Goal: Task Accomplishment & Management: Complete application form

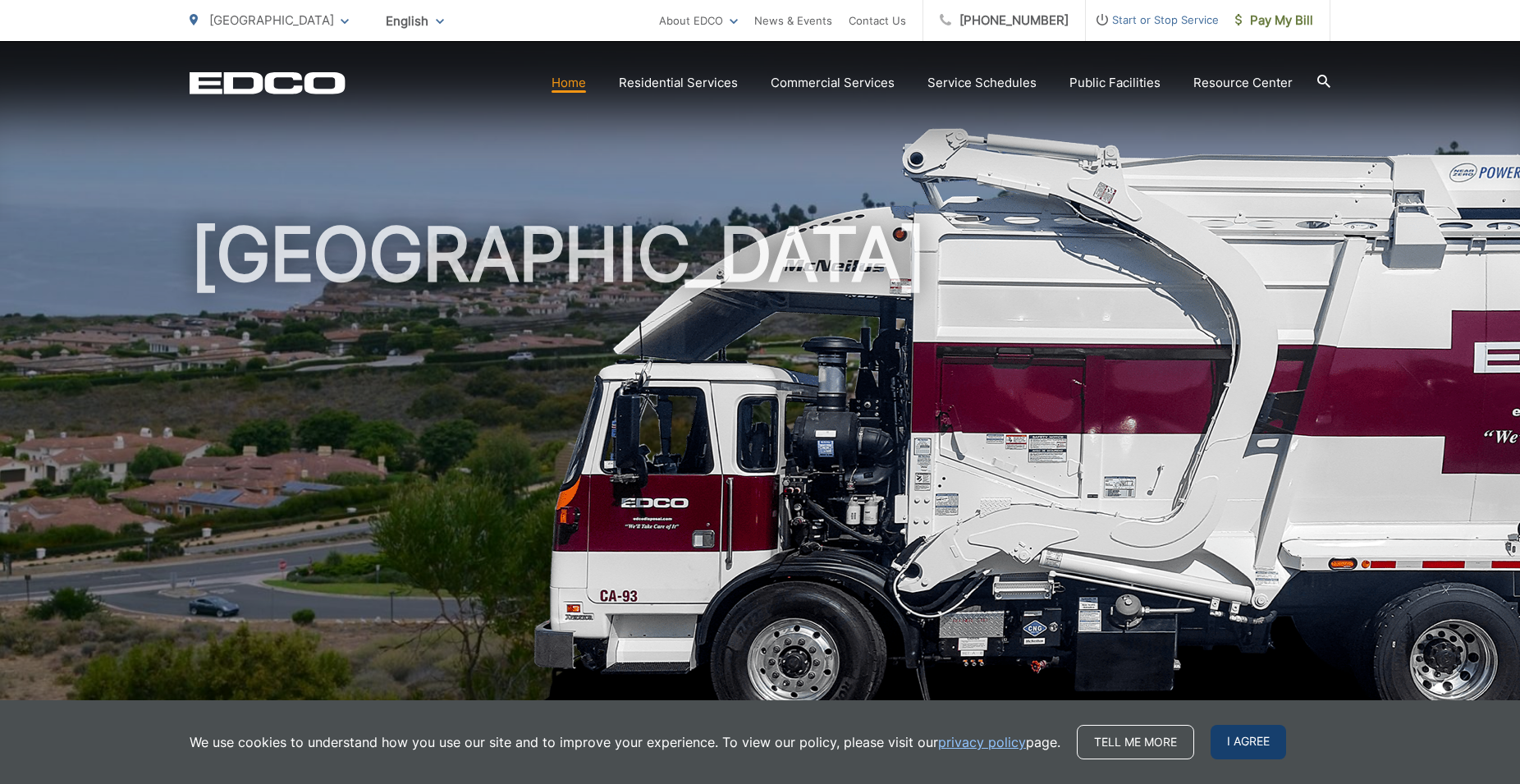
click at [1264, 741] on span "I agree" at bounding box center [1248, 741] width 76 height 35
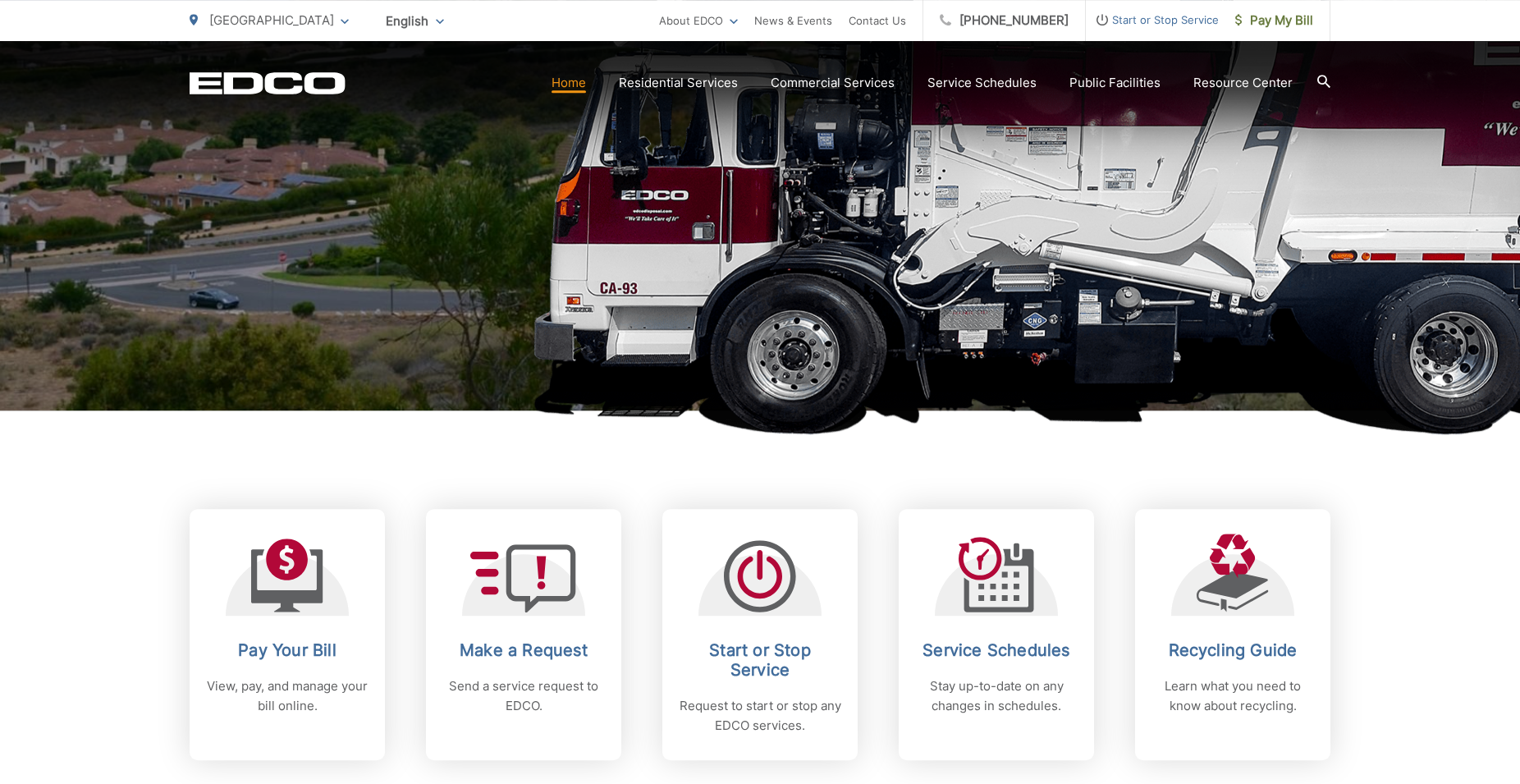
scroll to position [334, 0]
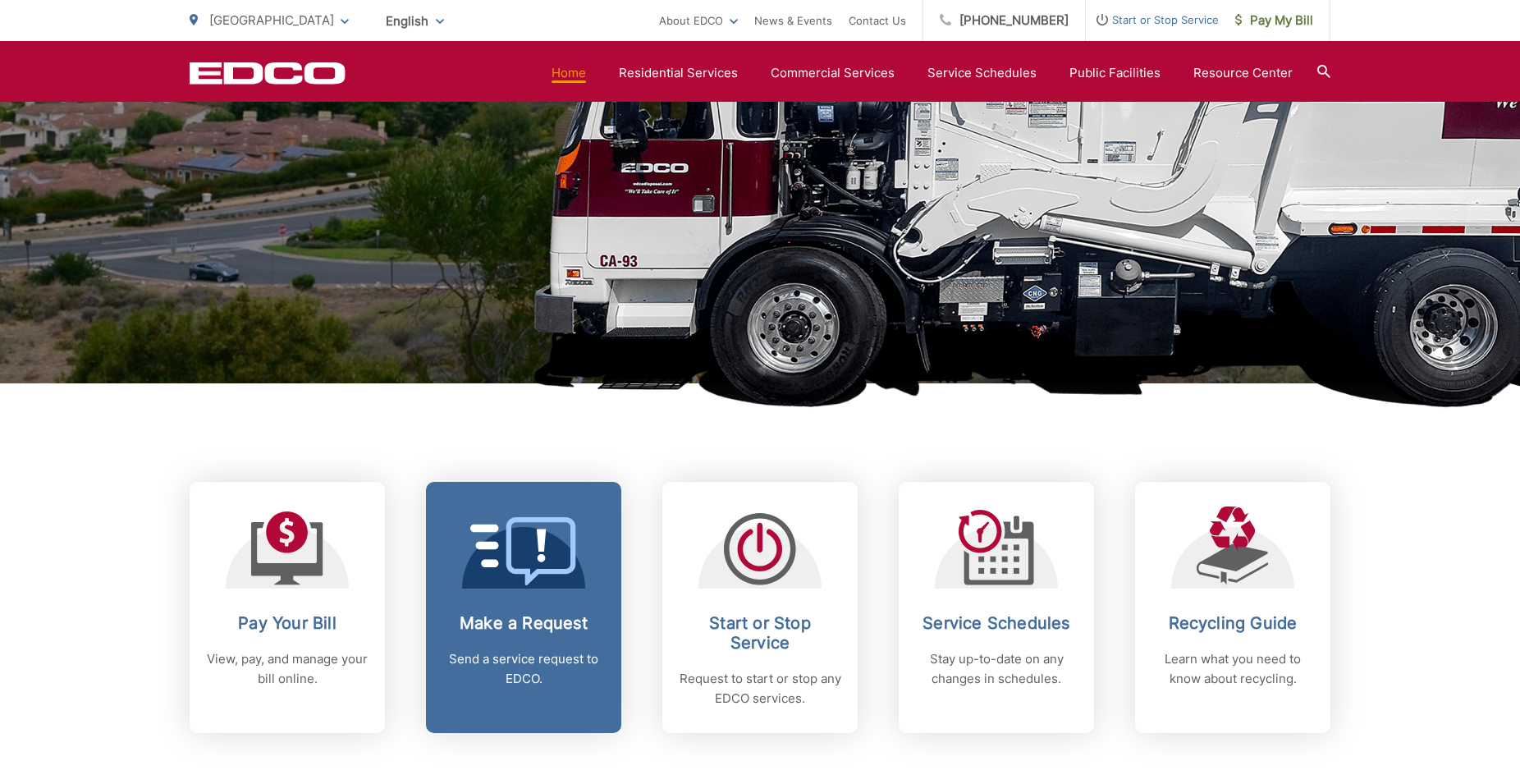
click at [543, 673] on p "Send a service request to EDCO." at bounding box center [524, 669] width 162 height 39
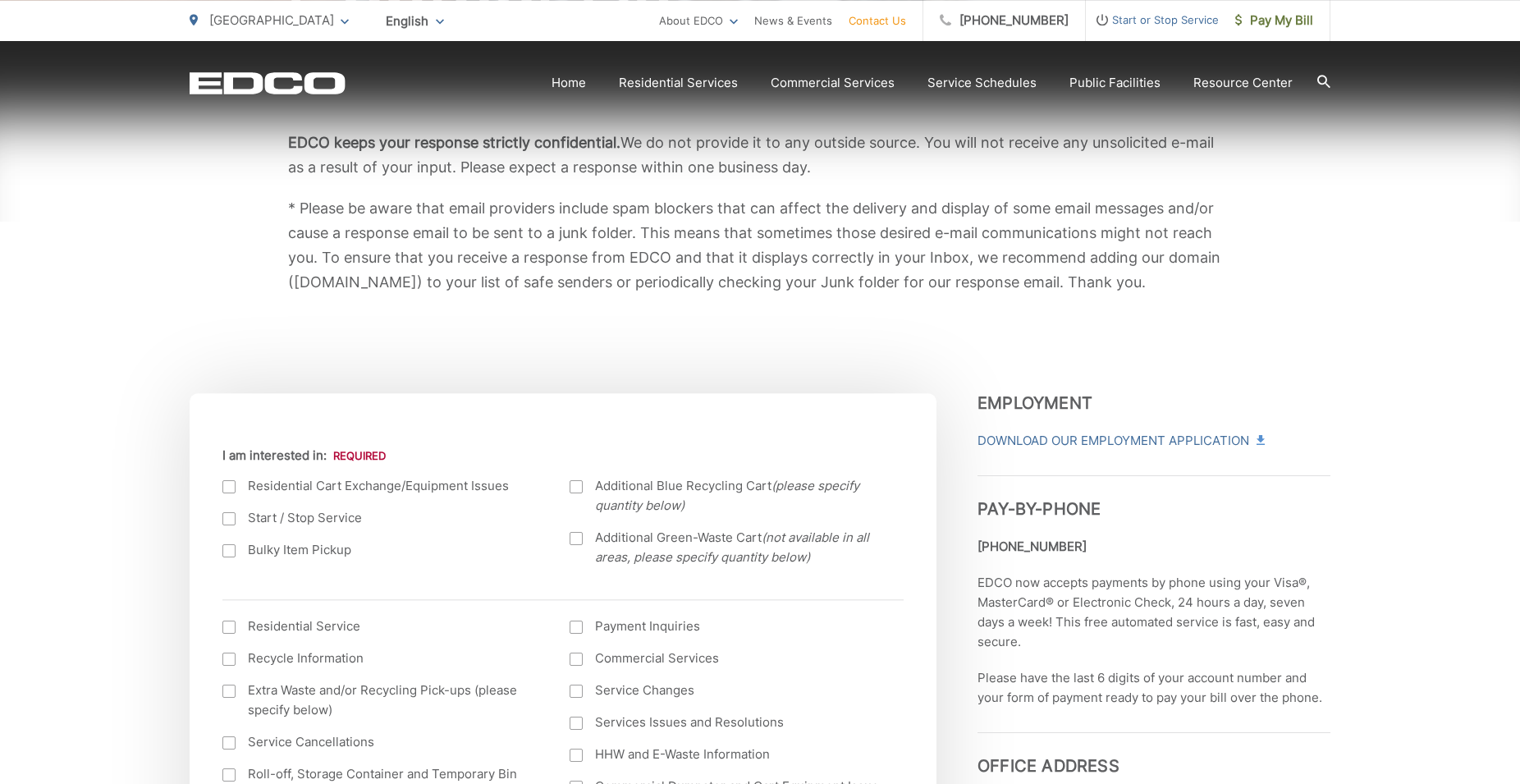
scroll to position [334, 0]
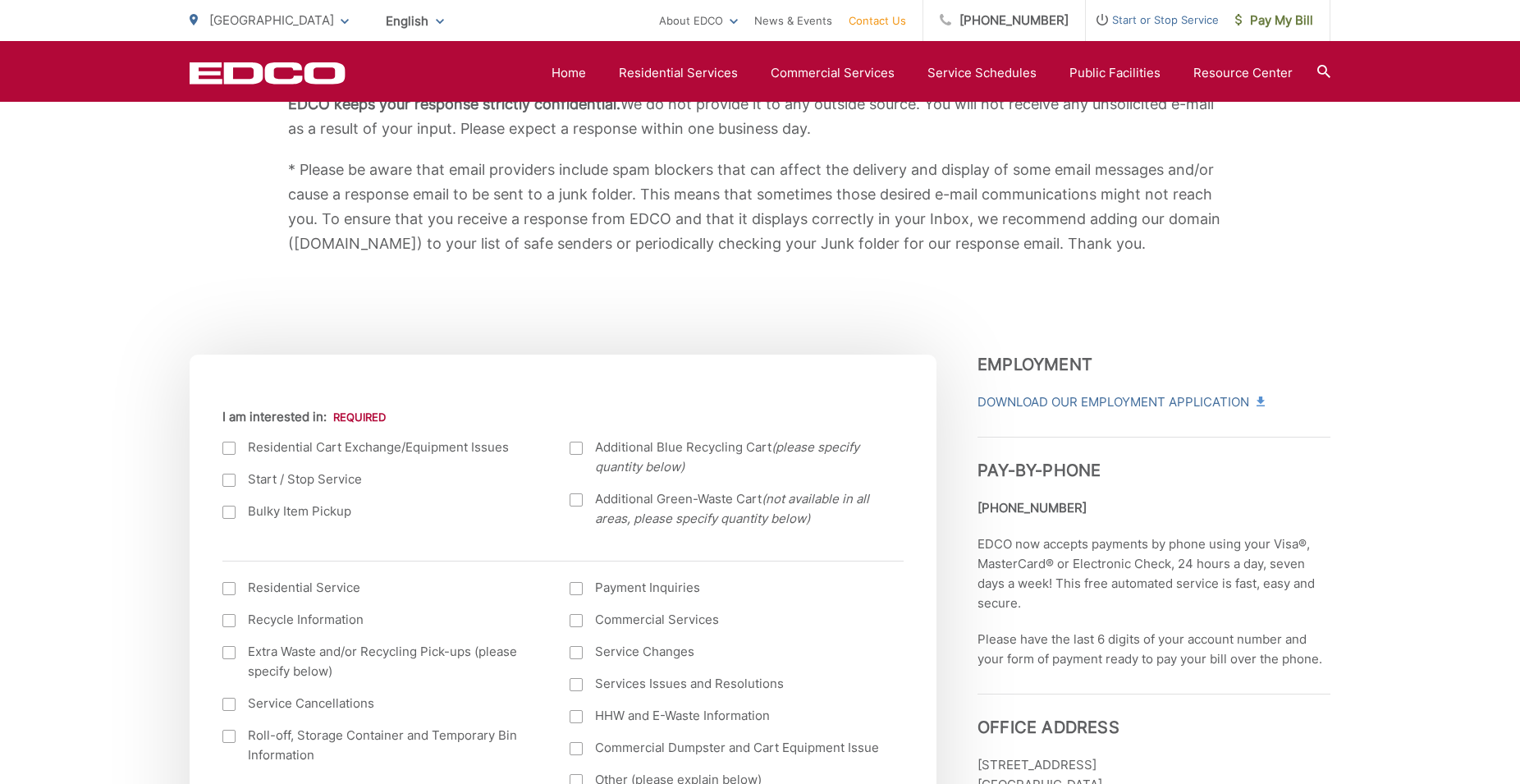
click at [230, 516] on div at bounding box center [228, 512] width 13 height 13
click at [0, 0] on input "Bulky Item Pickup" at bounding box center [0, 0] width 0 height 0
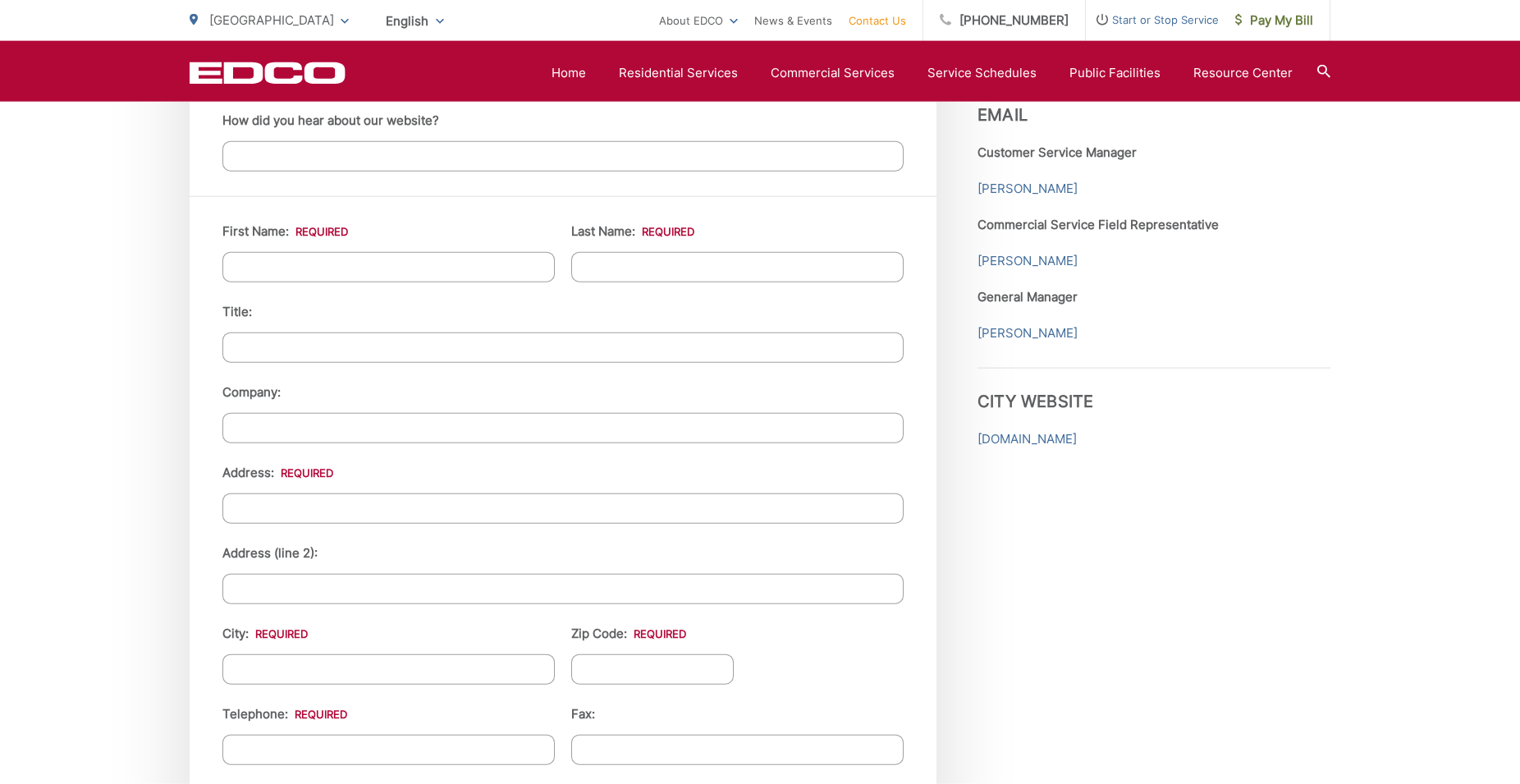
scroll to position [1423, 0]
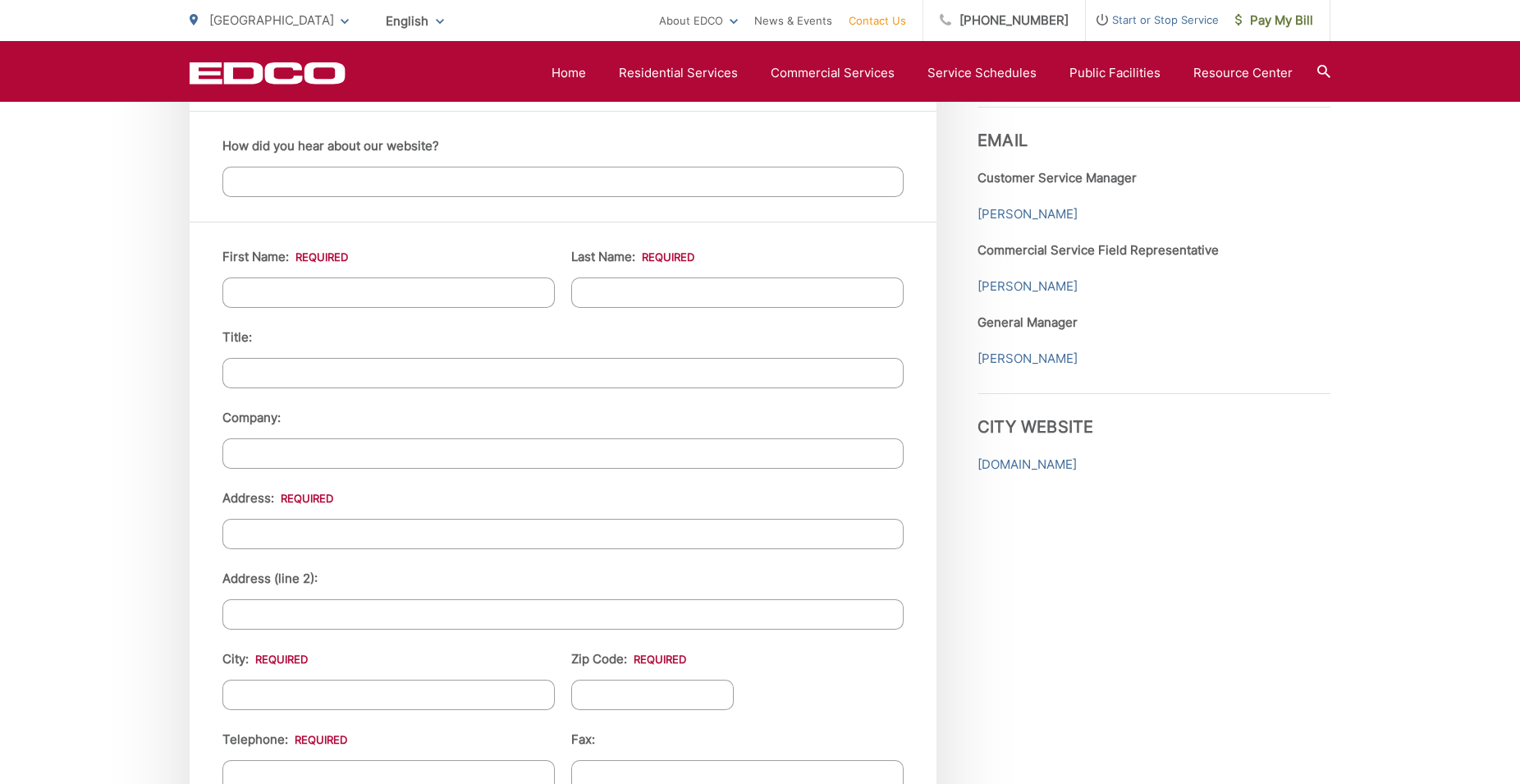
click at [288, 295] on input "First Name: *" at bounding box center [388, 293] width 333 height 30
type input "janae"
click at [621, 286] on input "Last Name: *" at bounding box center [737, 293] width 333 height 30
type input "Grimshaw"
type input "26918 Diamondhead Lane"
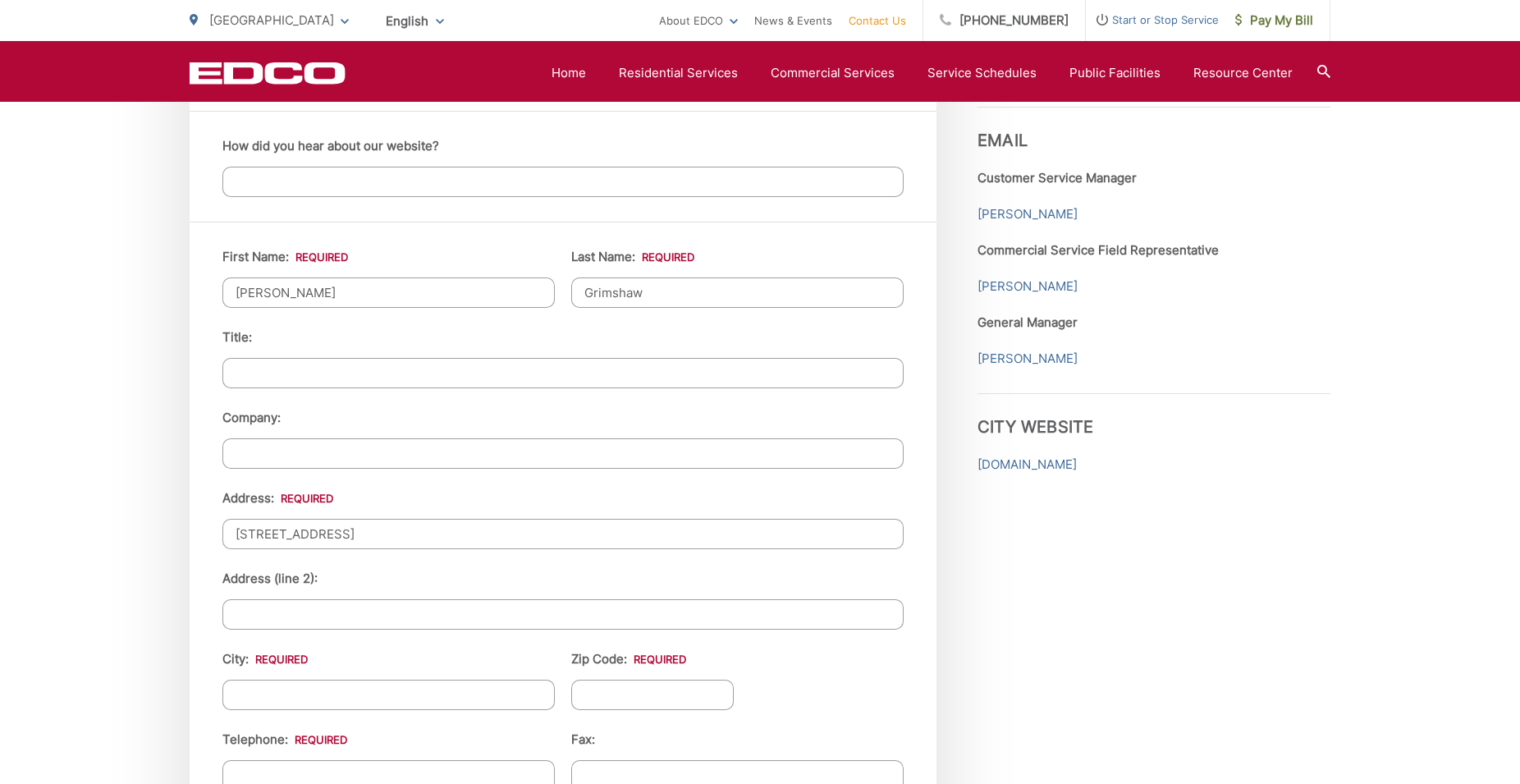
type input "[GEOGRAPHIC_DATA]"
type input "90275"
type input "3105413162"
type input "susan_grimshaw@hotmail.com"
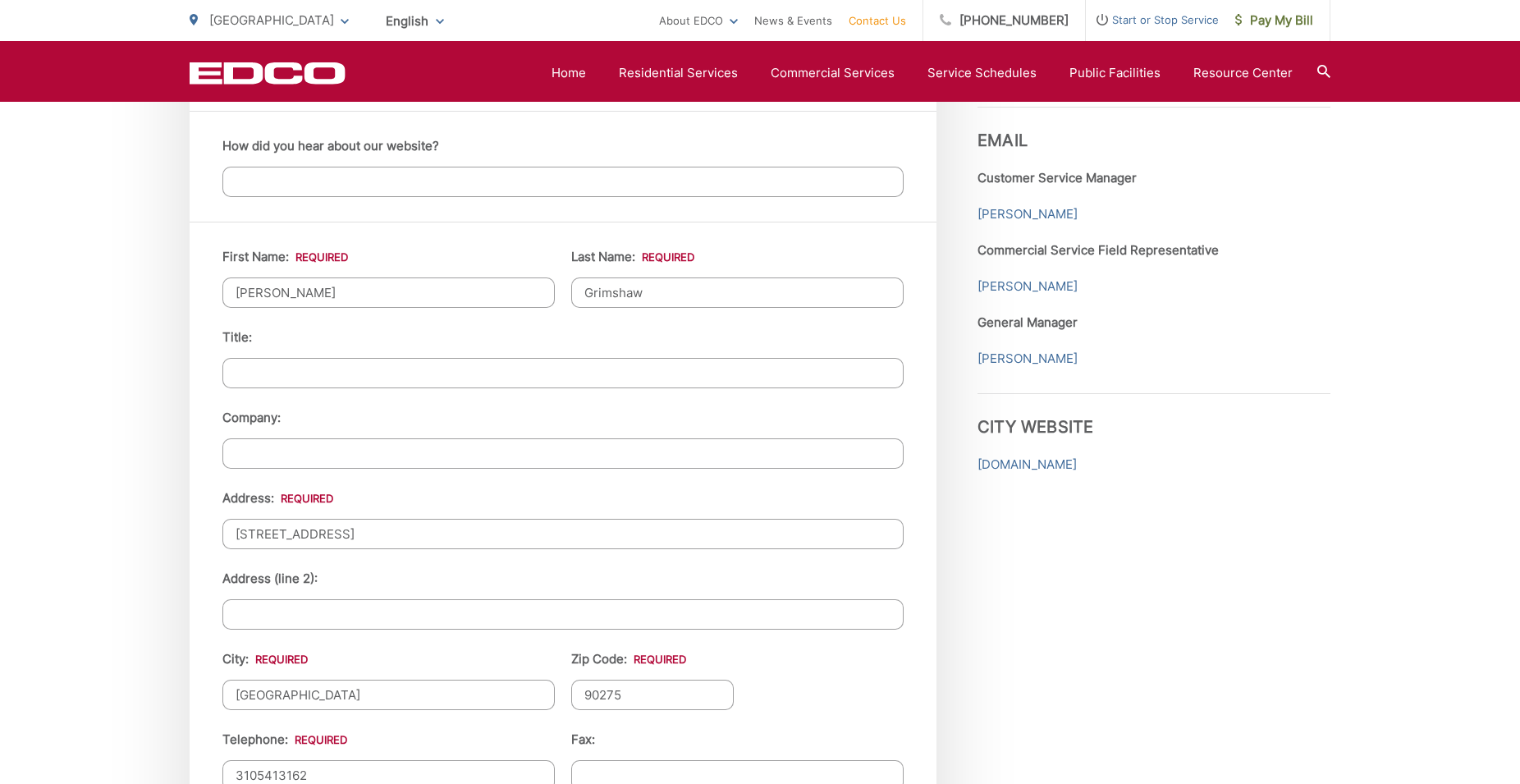
type input "(310) 541-3162"
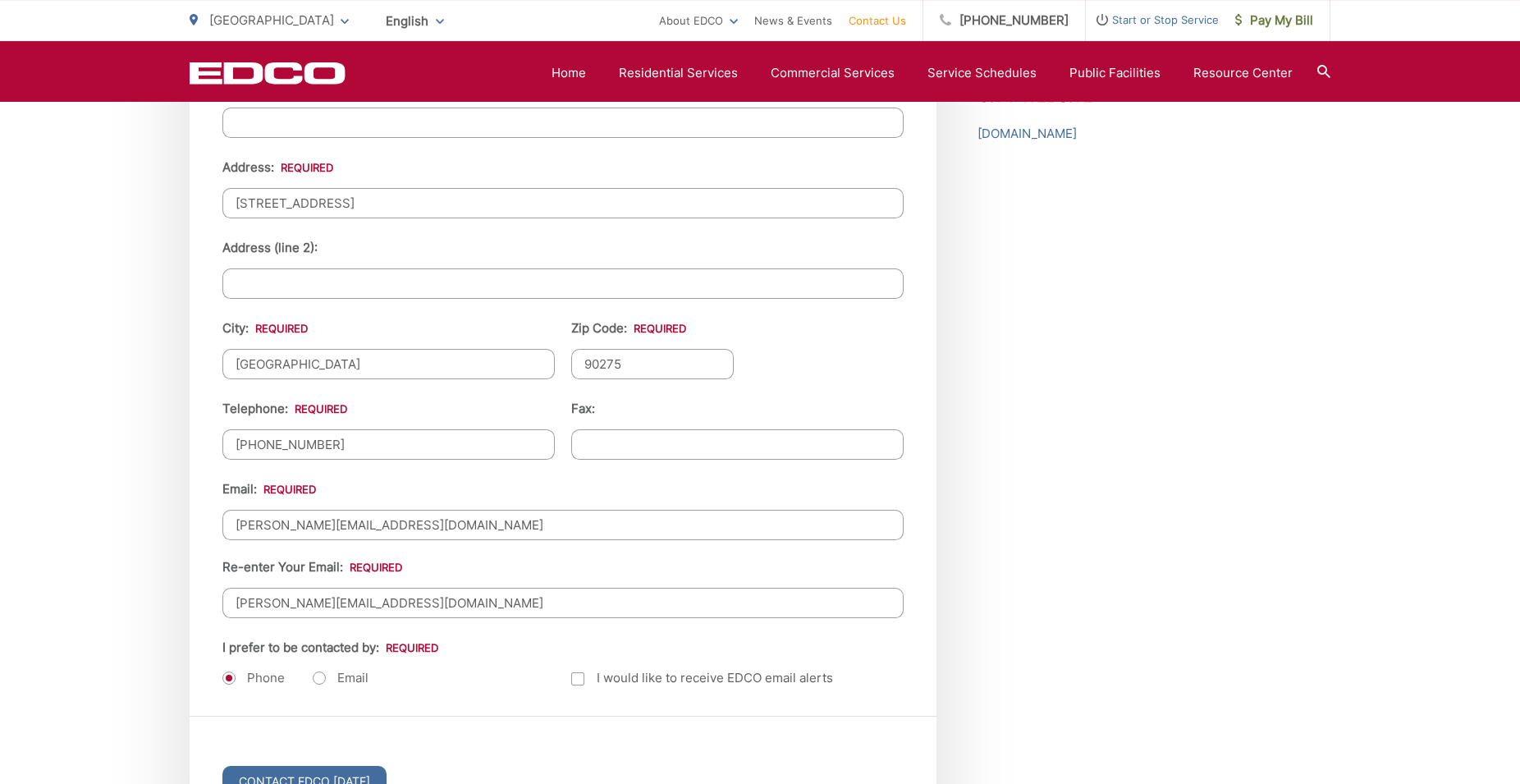
scroll to position [1758, 0]
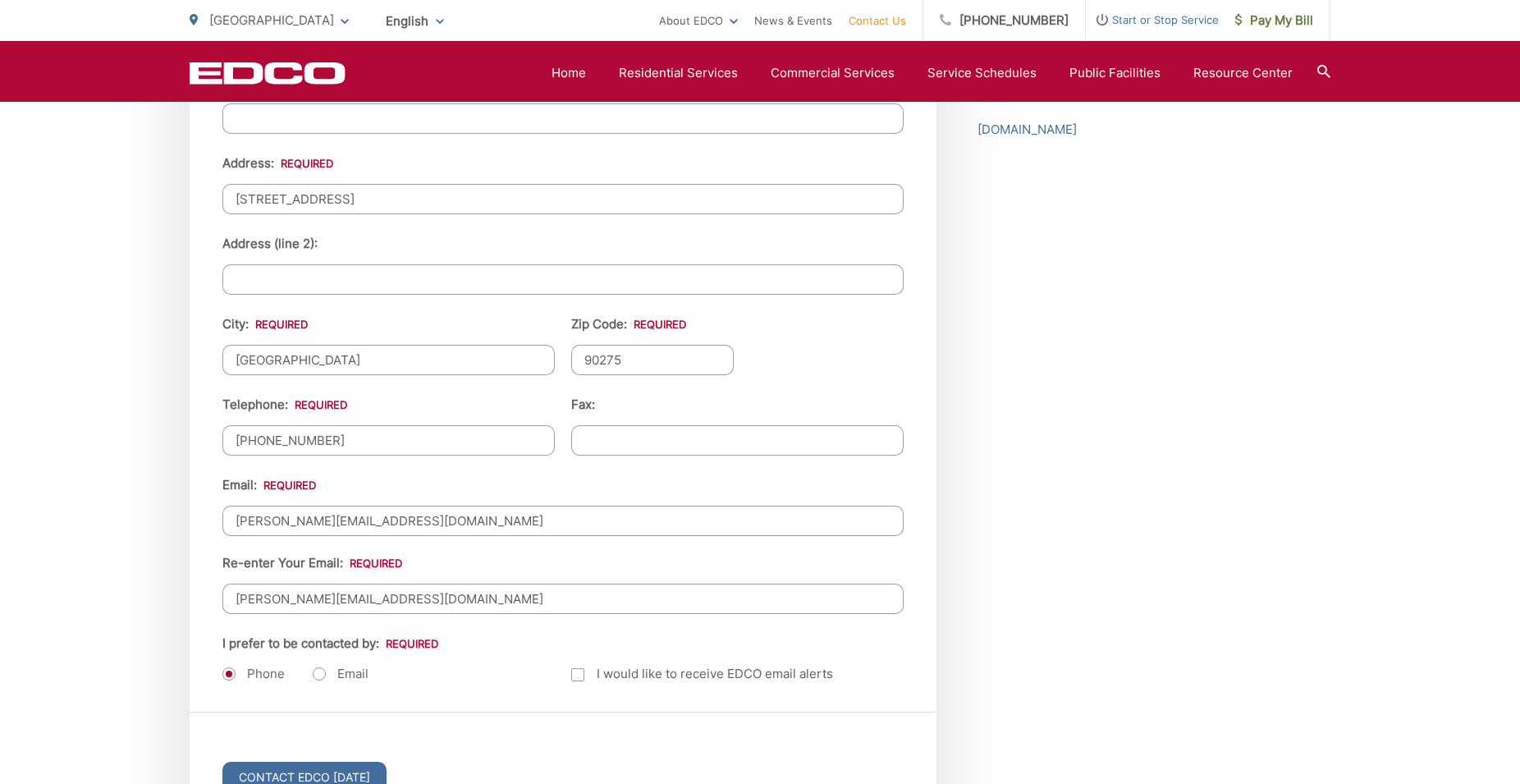
click at [322, 673] on label "Email" at bounding box center [341, 673] width 56 height 16
radio input "true"
click at [451, 511] on input "susan_grimshaw@hotmail.com" at bounding box center [563, 521] width 682 height 30
drag, startPoint x: 451, startPoint y: 511, endPoint x: 179, endPoint y: 503, distance: 272.1
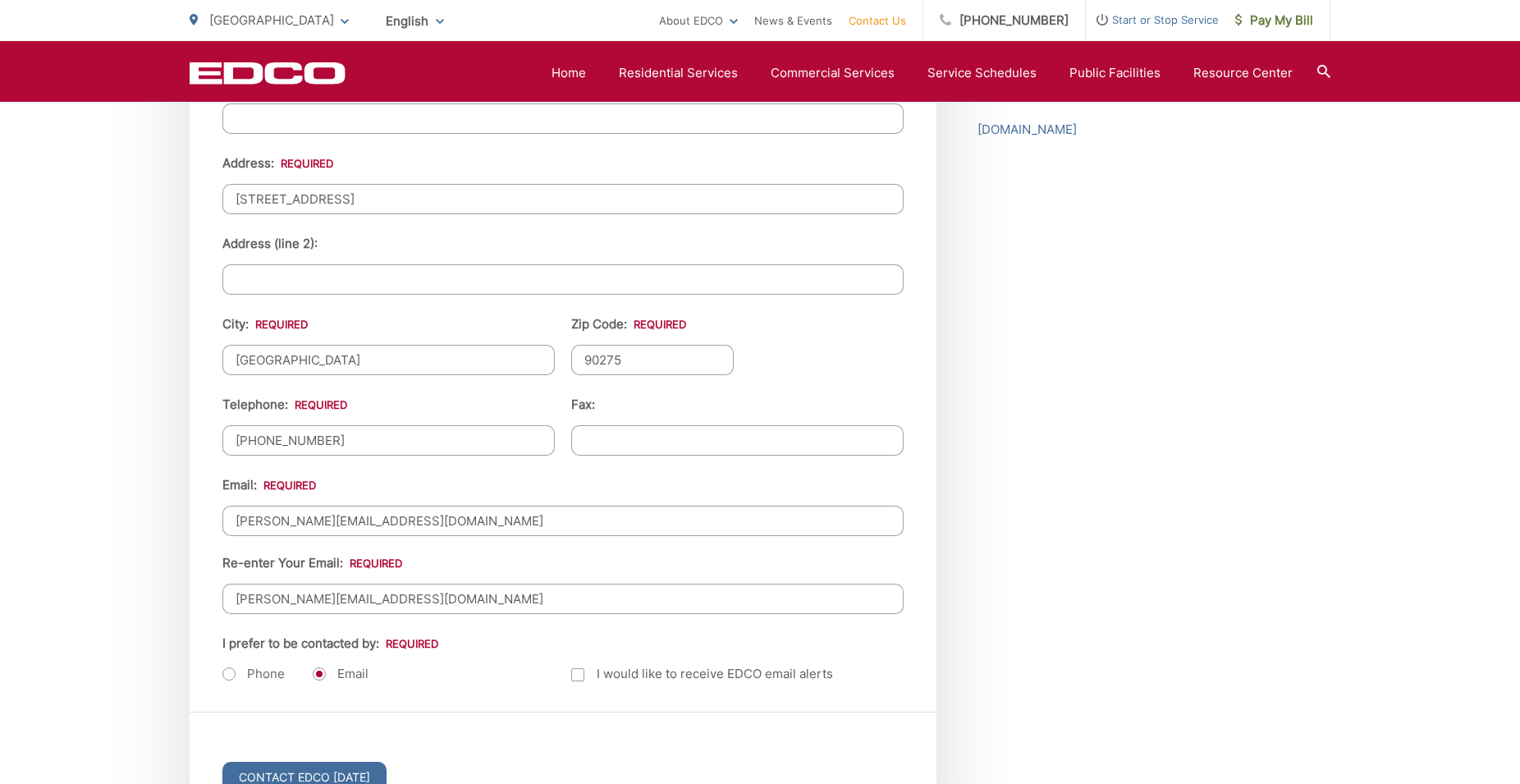
click at [222, 506] on input "susan_grimshaw@hotmail.com" at bounding box center [563, 521] width 682 height 30
type input "mgrimshaw2025@gmail.com"
click at [476, 602] on input "susan_grimshaw@hotmail.com" at bounding box center [563, 598] width 682 height 30
drag, startPoint x: 476, startPoint y: 602, endPoint x: 153, endPoint y: 594, distance: 323.1
click at [222, 594] on input "susan_grimshaw@hotmail.com" at bounding box center [563, 598] width 682 height 30
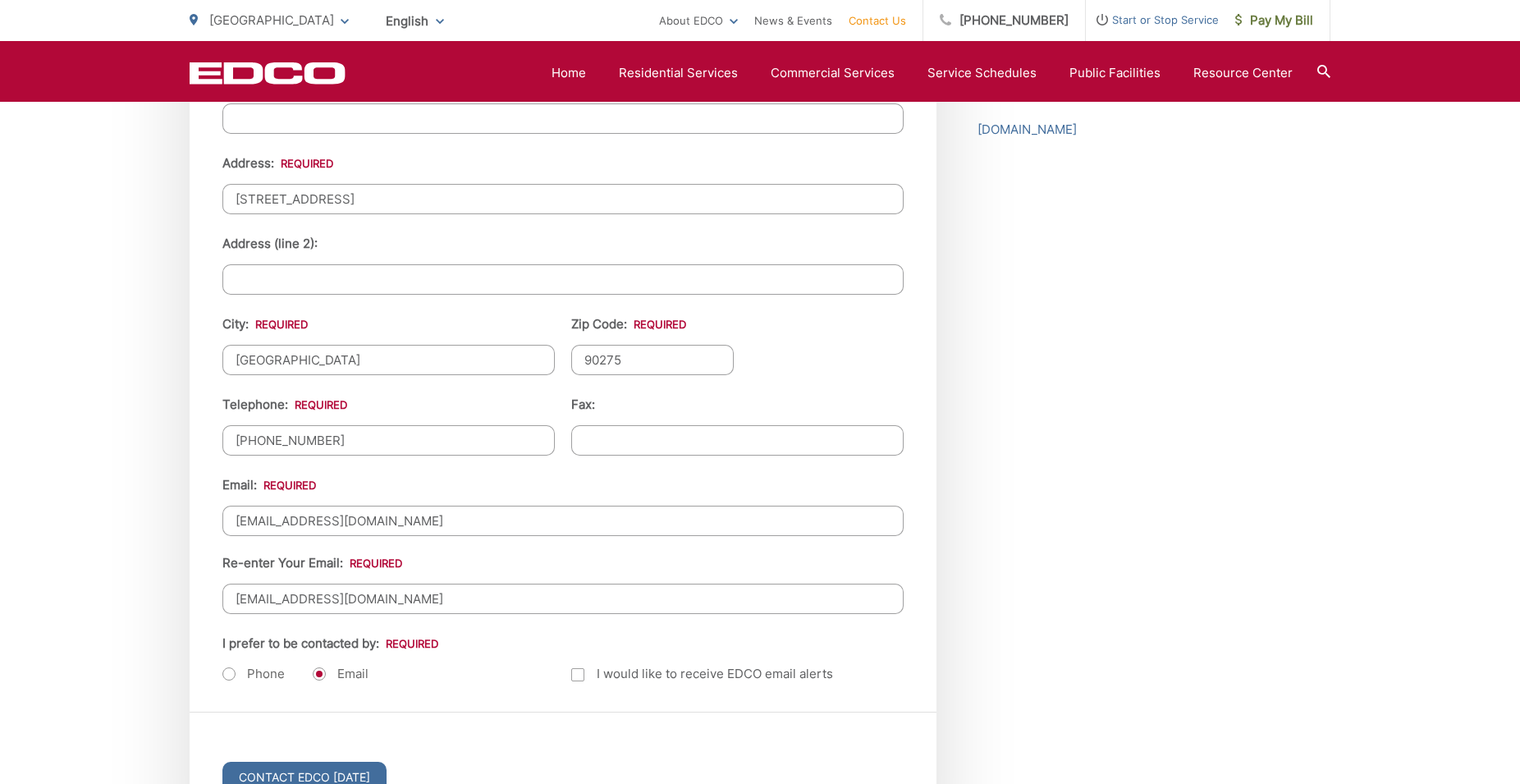
type input "mgrimshaw2025@gmail.com"
click at [384, 433] on input "(310) 541-3162" at bounding box center [388, 441] width 333 height 30
type input "(310) 930-3094"
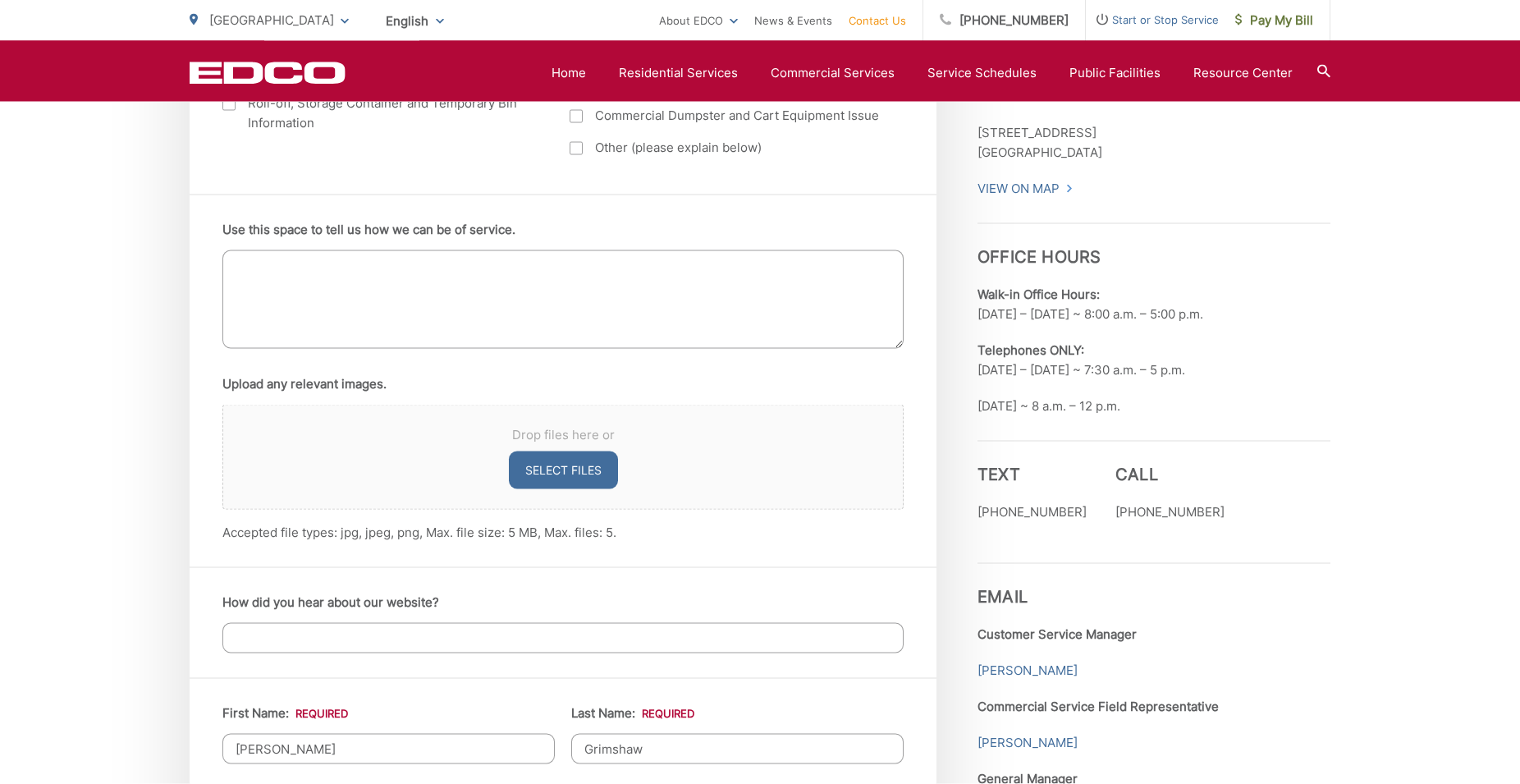
scroll to position [920, 0]
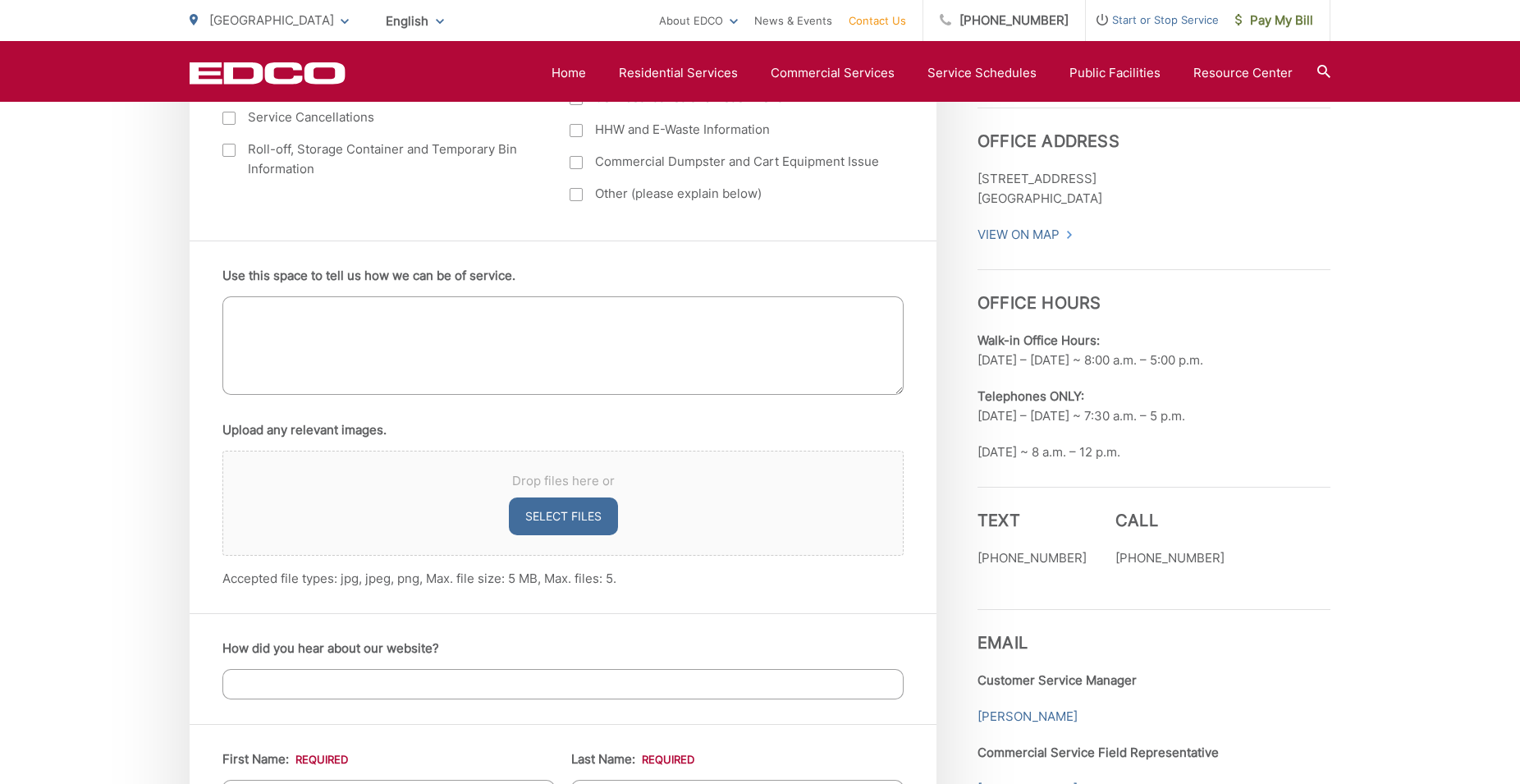
click at [296, 334] on textarea "Use this space to tell us how we can be of service." at bounding box center [563, 345] width 682 height 98
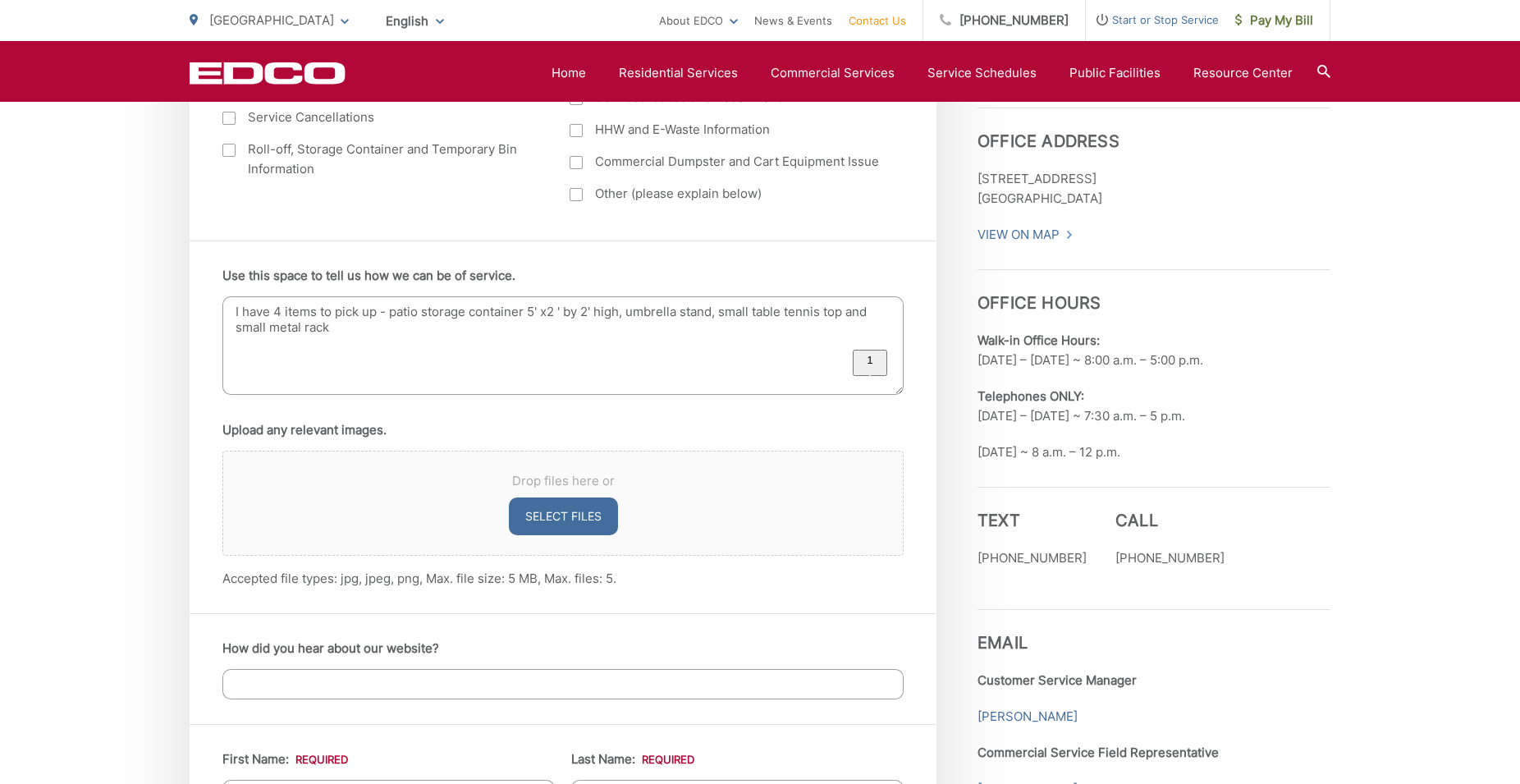
drag, startPoint x: 754, startPoint y: 311, endPoint x: 721, endPoint y: 314, distance: 33.1
click at [721, 314] on textarea "I have 4 items to pick up - patio storage container 5' x2 ' by 2' high, umbrell…" at bounding box center [563, 345] width 682 height 98
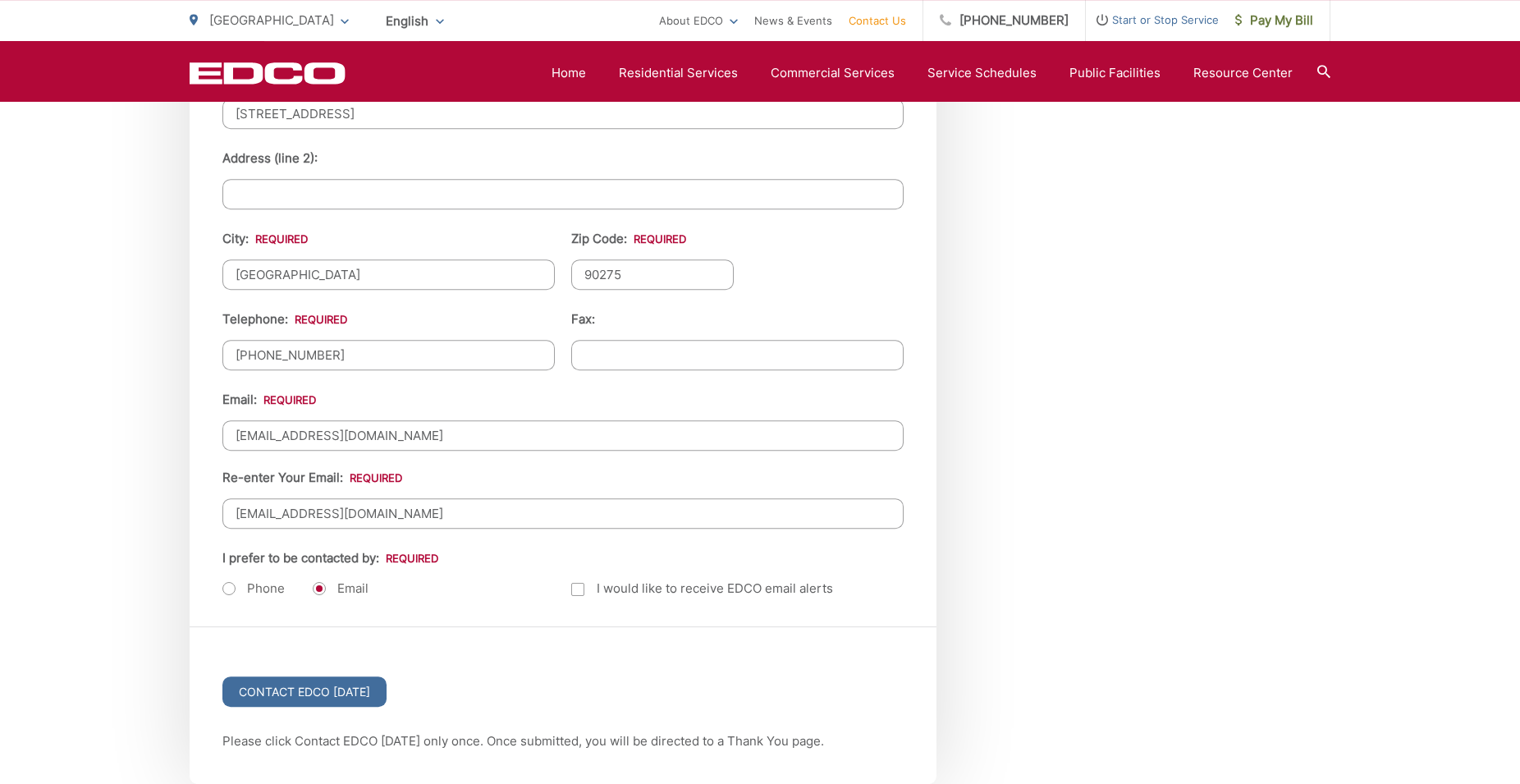
scroll to position [2009, 0]
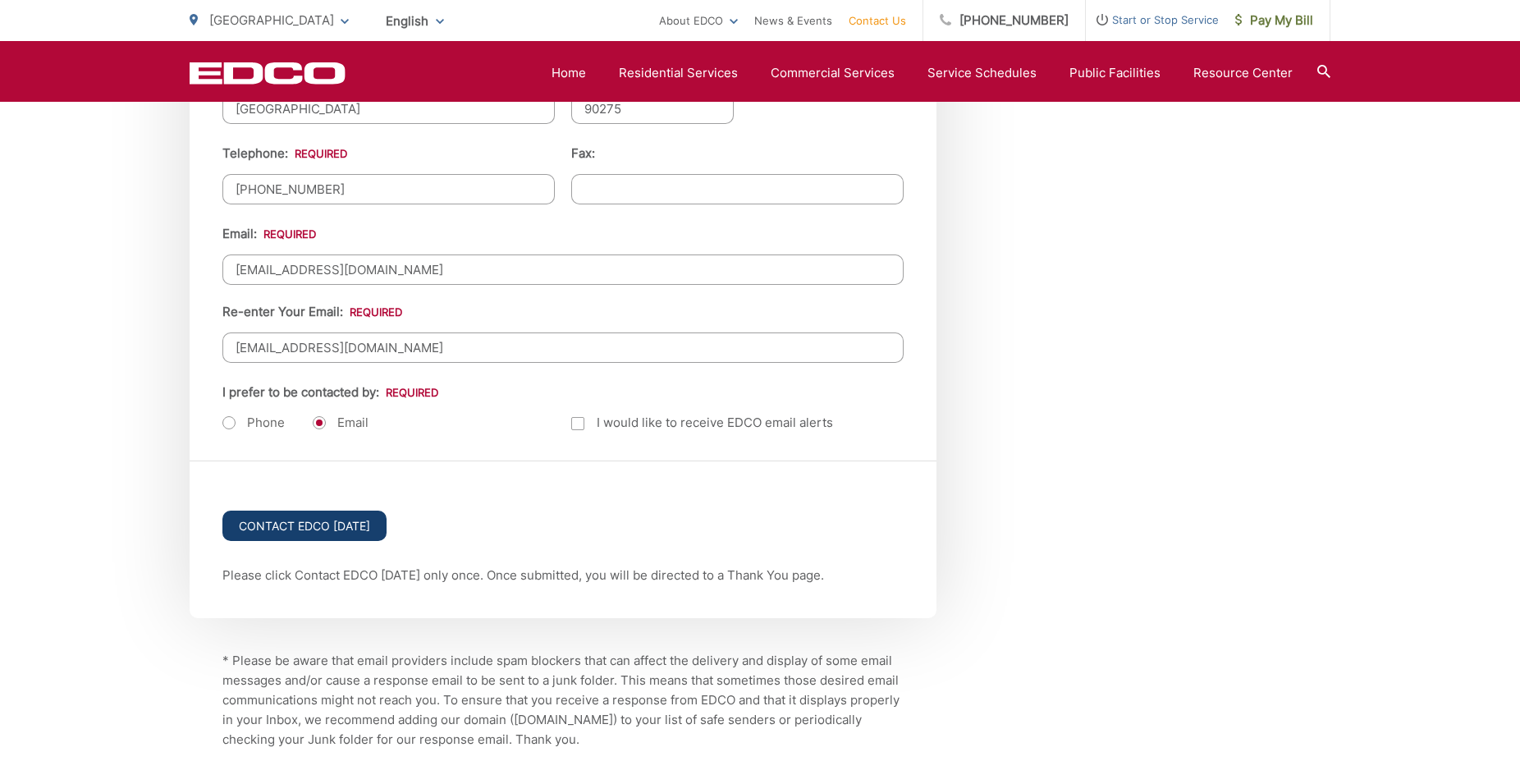
type textarea "I have four items to pick up - patio storage container 5' x2 ' by 2' high, umbr…"
click at [267, 527] on input "Contact EDCO Today" at bounding box center [304, 525] width 164 height 30
